Goal: Check status: Check status

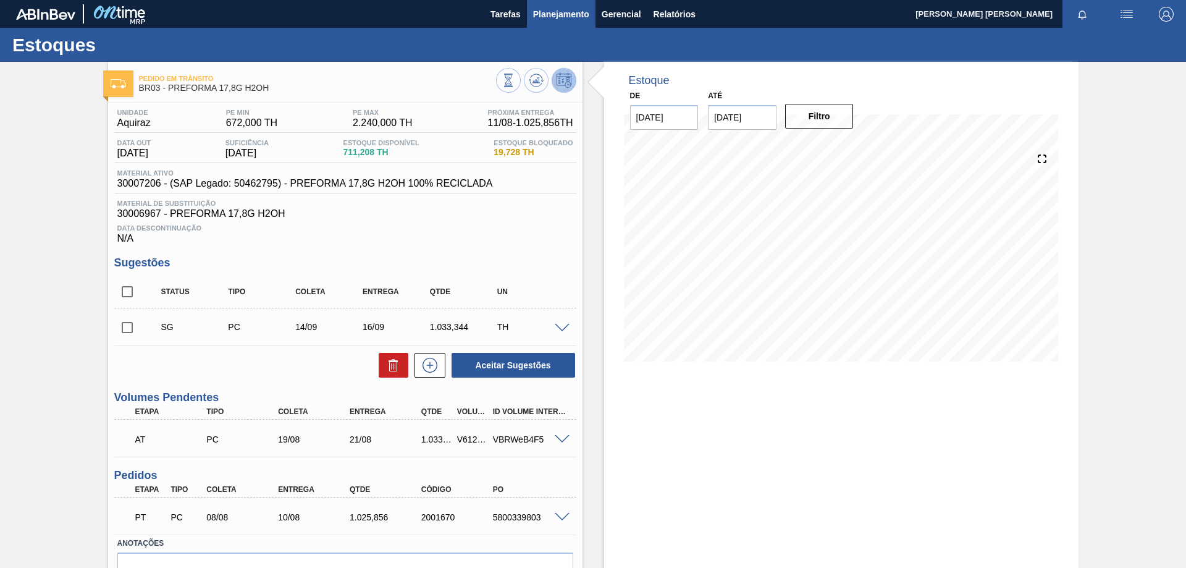
click at [577, 20] on span "Planejamento" at bounding box center [561, 14] width 56 height 15
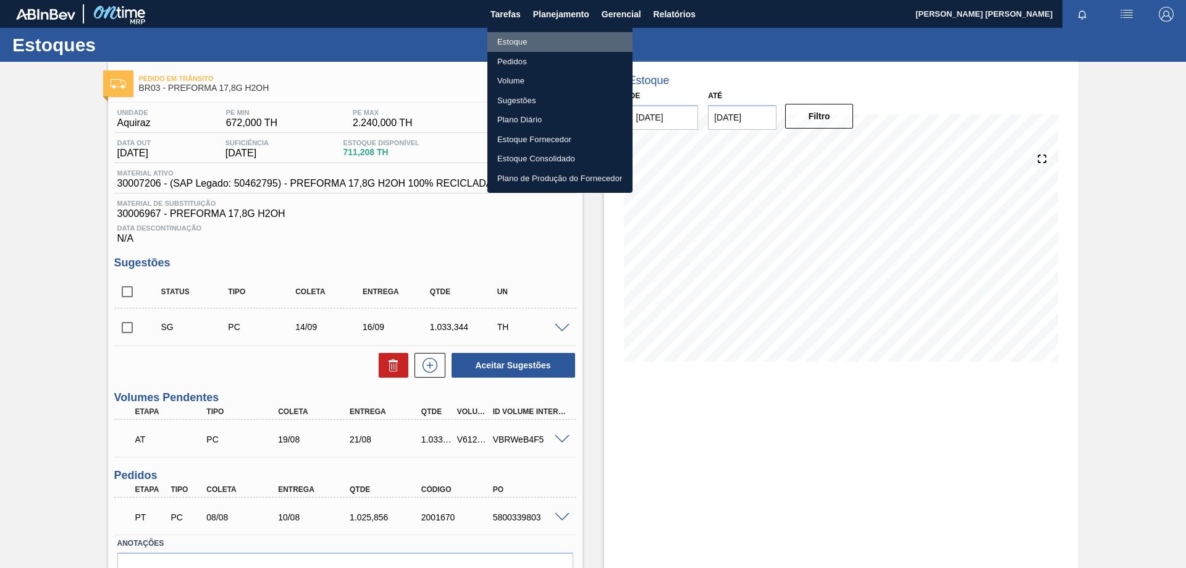
click at [553, 40] on li "Estoque" at bounding box center [559, 42] width 145 height 20
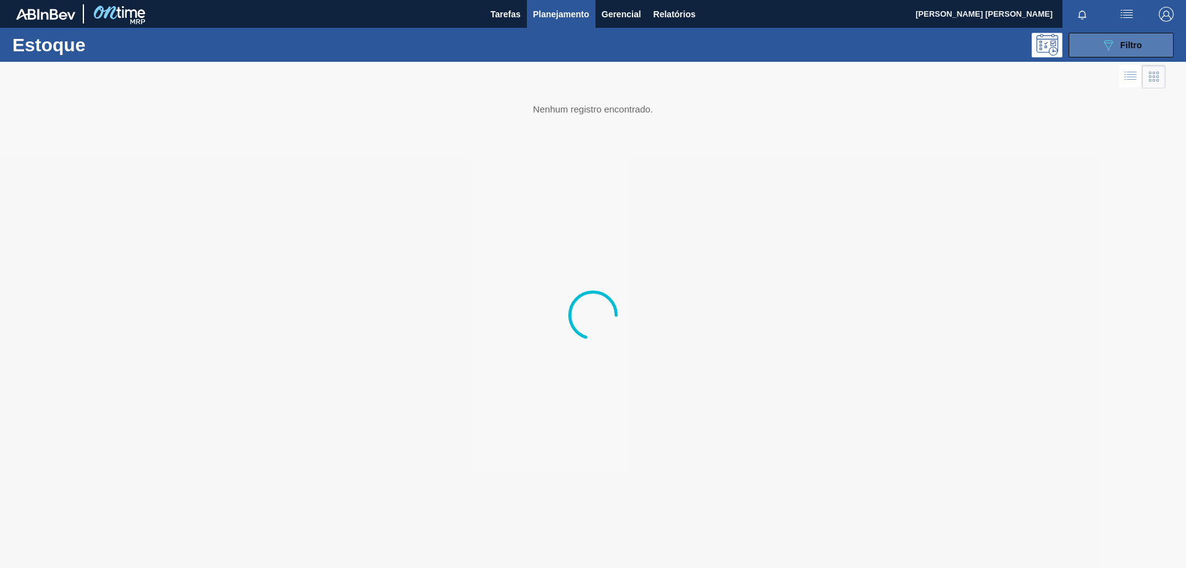
click at [1114, 46] on icon "089F7B8B-B2A5-4AFE-B5C0-19BA573D28AC" at bounding box center [1108, 45] width 15 height 15
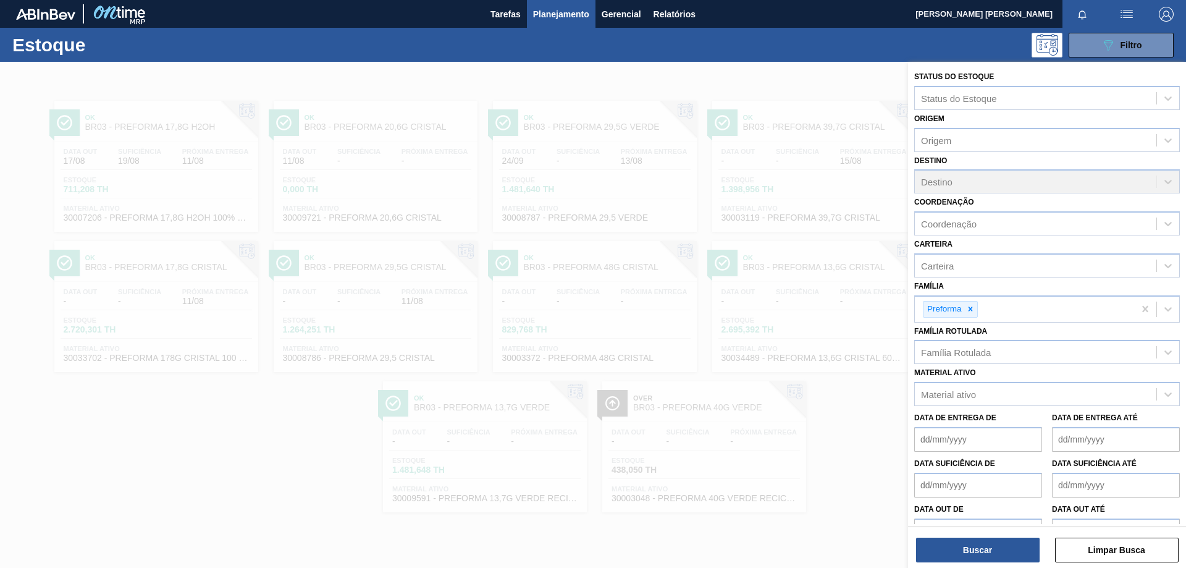
click at [211, 426] on div at bounding box center [593, 346] width 1186 height 568
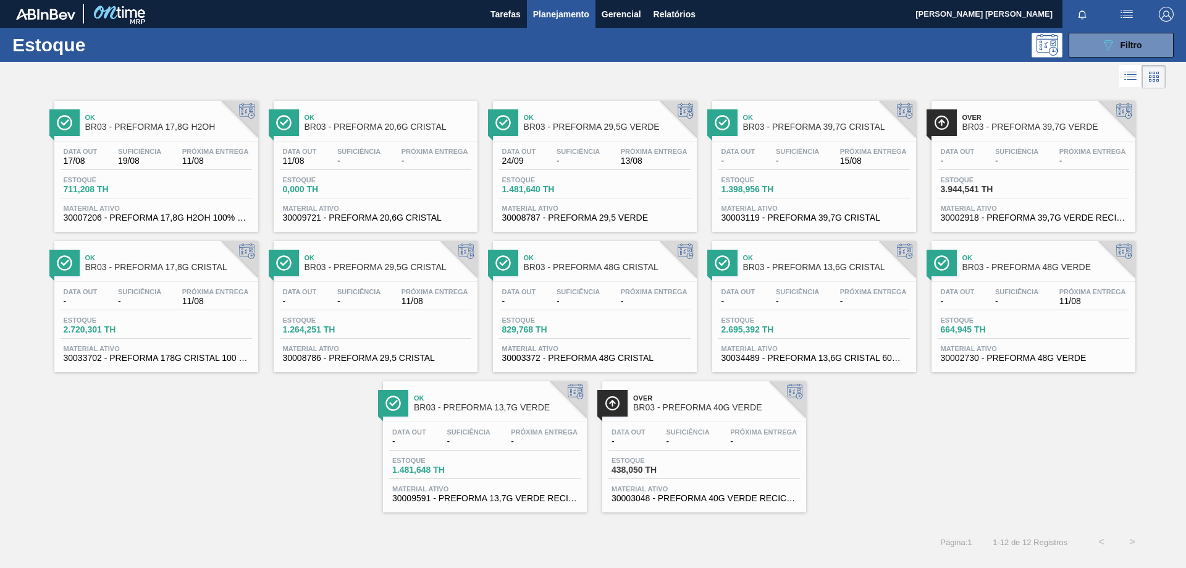
click at [448, 292] on span "Próxima Entrega" at bounding box center [434, 291] width 67 height 7
